Goal: Information Seeking & Learning: Find specific page/section

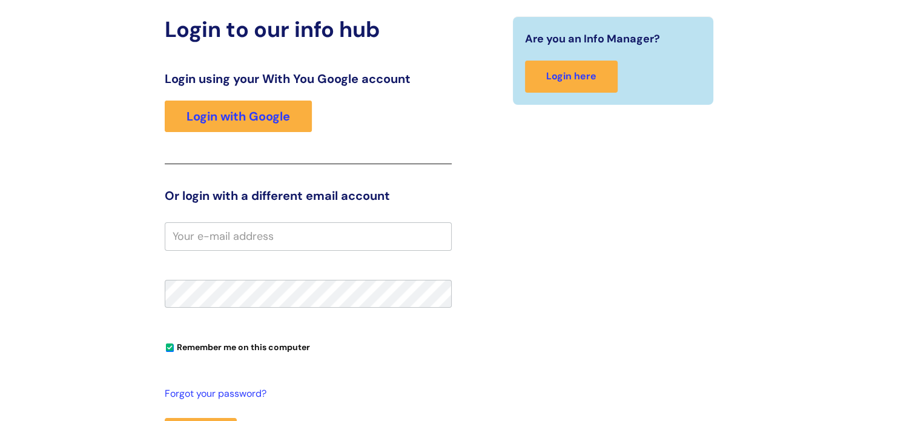
scroll to position [121, 0]
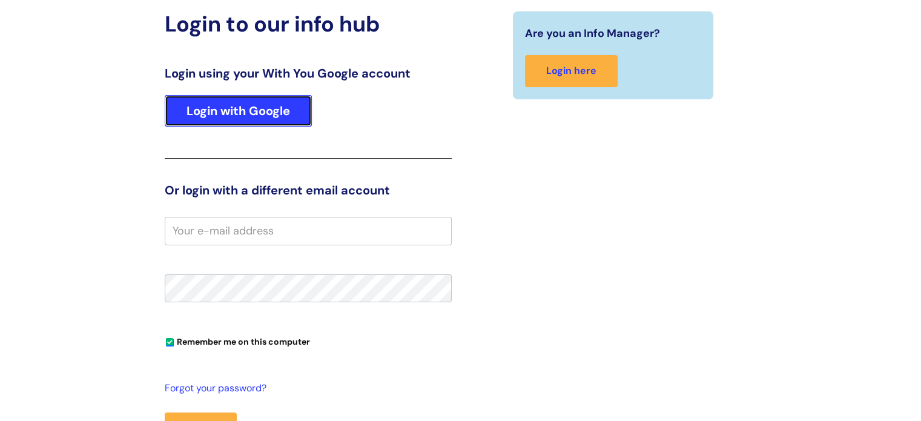
click at [258, 105] on link "Login with Google" at bounding box center [238, 110] width 147 height 31
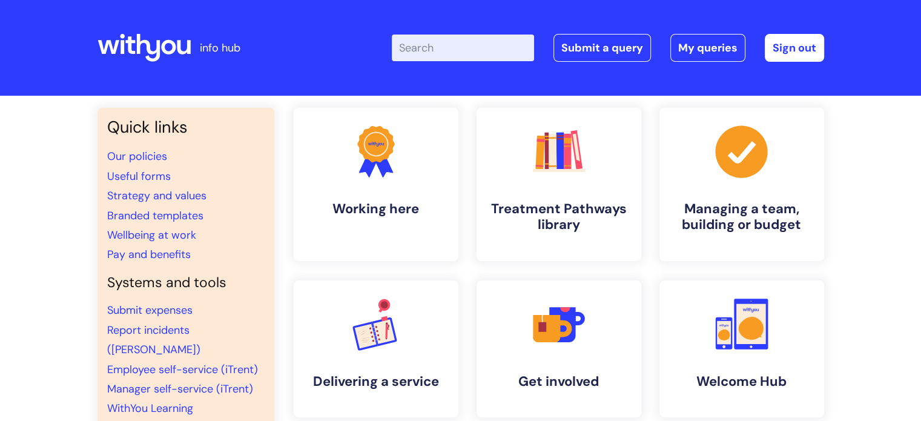
click at [462, 48] on input "Enter your search term here..." at bounding box center [463, 47] width 142 height 27
type input "ANNUAL"
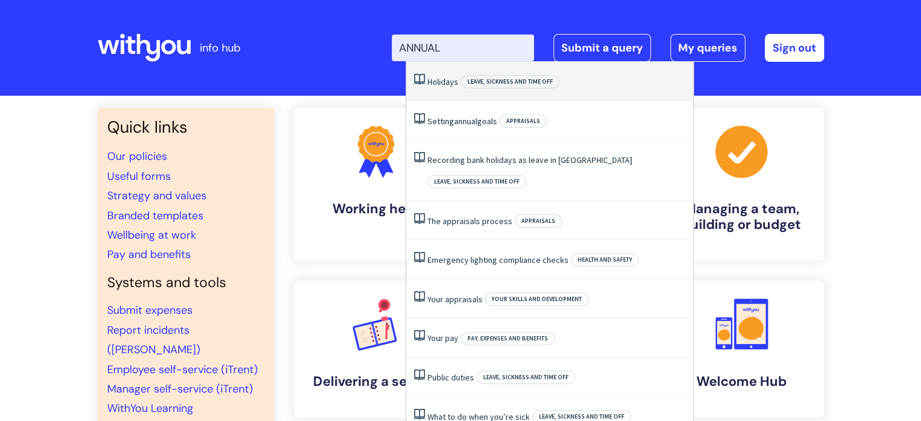
click at [456, 79] on li "Holidays Leave, sickness and time off" at bounding box center [549, 81] width 287 height 39
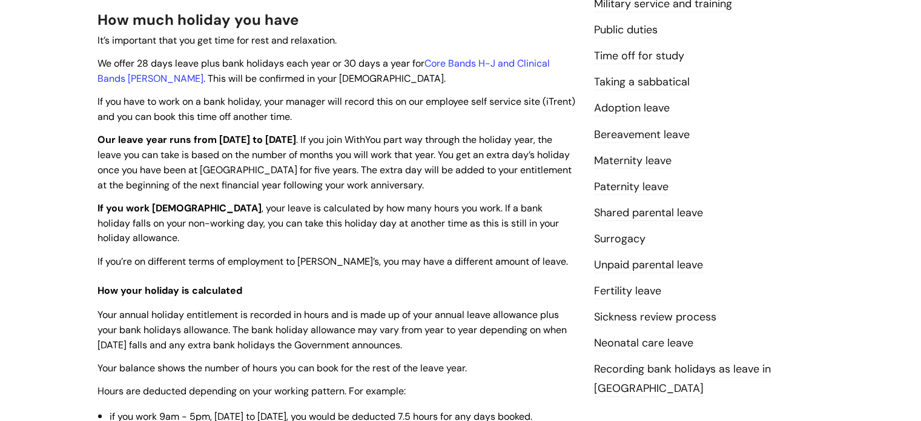
scroll to position [545, 0]
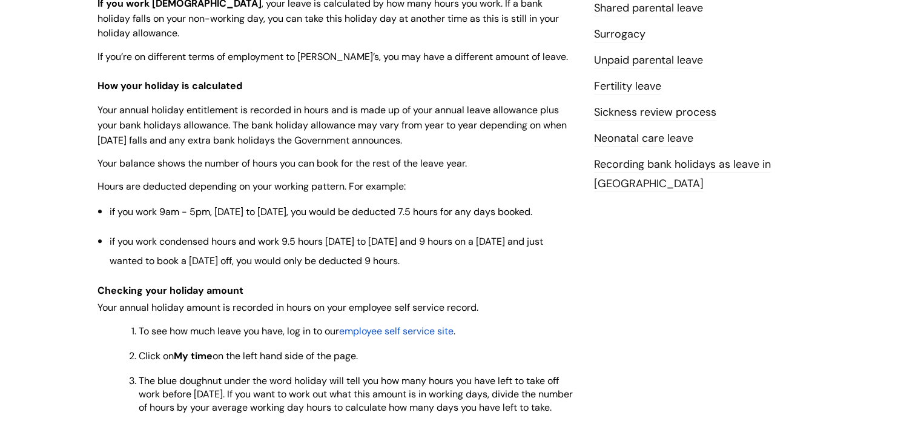
click at [410, 324] on span "employee self service site" at bounding box center [396, 330] width 114 height 13
